Goal: Transaction & Acquisition: Purchase product/service

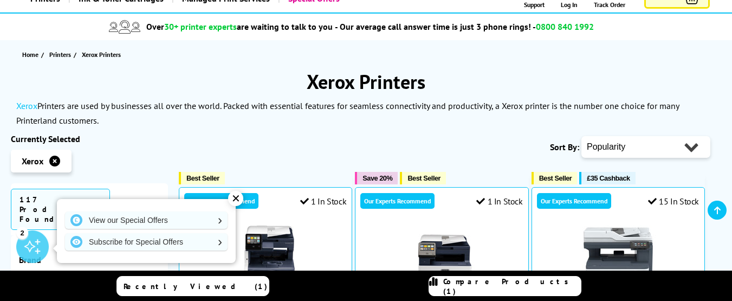
scroll to position [81, 0]
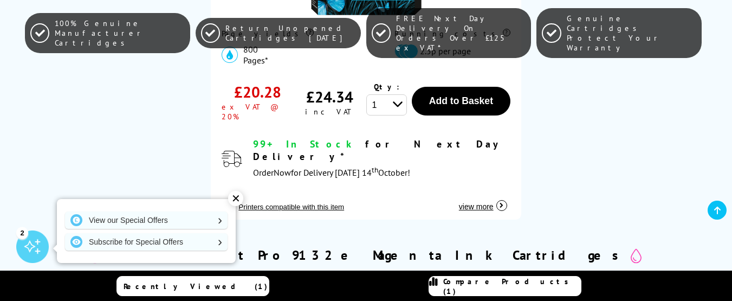
scroll to position [1300, 0]
